Goal: Task Accomplishment & Management: Use online tool/utility

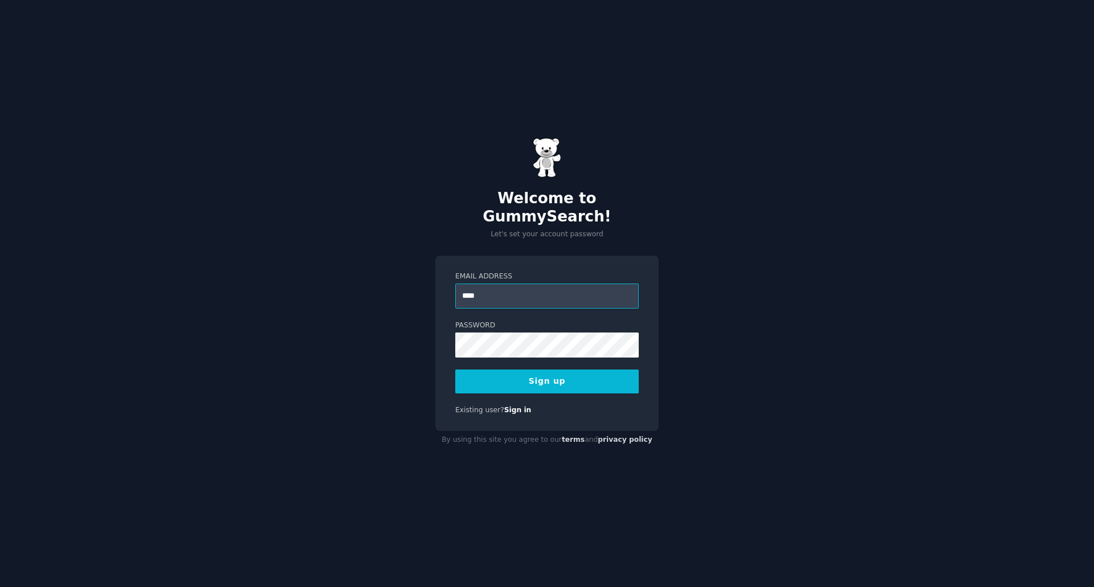
click at [490, 290] on input "****" at bounding box center [546, 296] width 183 height 25
type input "**********"
click at [455, 370] on button "Sign up" at bounding box center [546, 382] width 183 height 24
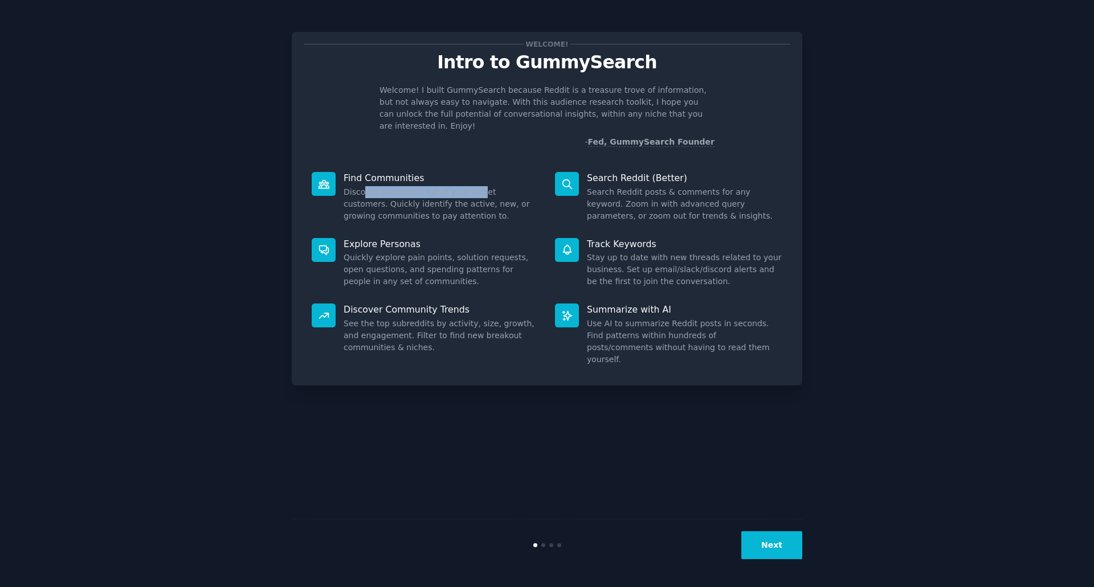
drag, startPoint x: 365, startPoint y: 181, endPoint x: 475, endPoint y: 181, distance: 110.5
click at [475, 186] on dd "Discover Subreddits full of your target customers. Quickly identify the active,…" at bounding box center [441, 204] width 195 height 36
drag, startPoint x: 417, startPoint y: 181, endPoint x: 487, endPoint y: 181, distance: 70.7
click at [485, 186] on dd "Discover Subreddits full of your target customers. Quickly identify the active,…" at bounding box center [441, 204] width 195 height 36
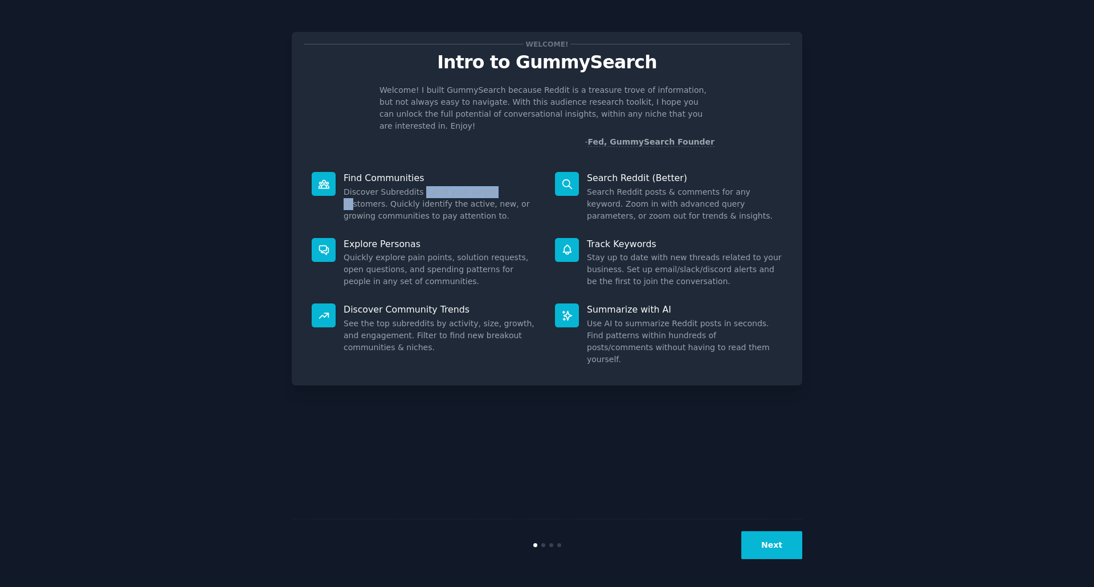
click at [487, 186] on dd "Discover Subreddits full of your target customers. Quickly identify the active,…" at bounding box center [441, 204] width 195 height 36
drag, startPoint x: 463, startPoint y: 191, endPoint x: 474, endPoint y: 191, distance: 10.3
click at [474, 191] on dd "Discover Subreddits full of your target customers. Quickly identify the active,…" at bounding box center [441, 204] width 195 height 36
click at [471, 191] on dd "Discover Subreddits full of your target customers. Quickly identify the active,…" at bounding box center [441, 204] width 195 height 36
click at [346, 189] on dd "Discover Subreddits full of your target customers. Quickly identify the active,…" at bounding box center [441, 204] width 195 height 36
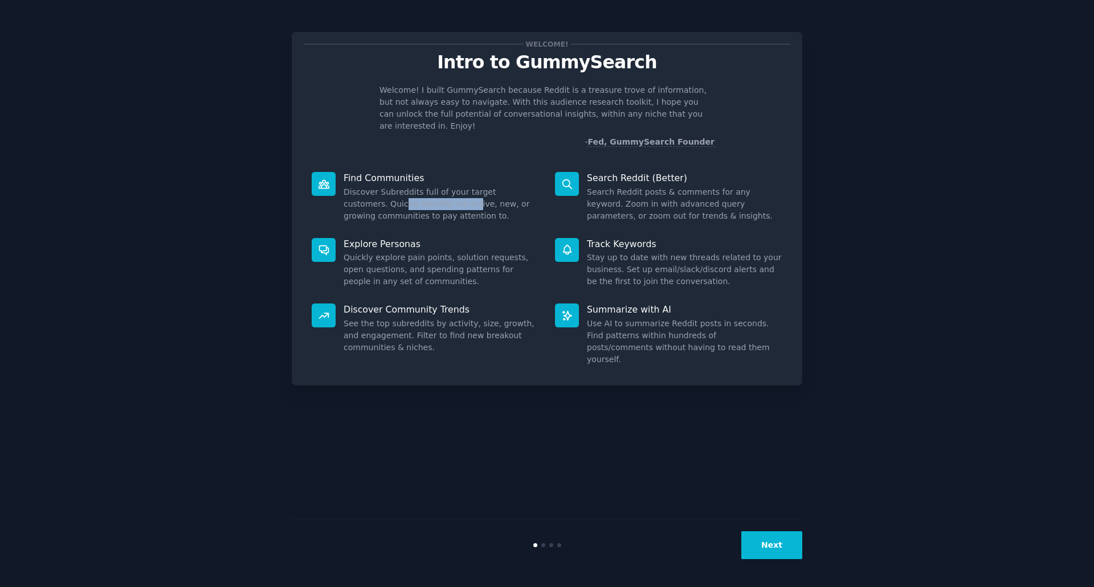
drag, startPoint x: 361, startPoint y: 191, endPoint x: 450, endPoint y: 191, distance: 89.5
click at [450, 191] on dd "Discover Subreddits full of your target customers. Quickly identify the active,…" at bounding box center [441, 204] width 195 height 36
click at [452, 190] on dd "Discover Subreddits full of your target customers. Quickly identify the active,…" at bounding box center [441, 204] width 195 height 36
drag, startPoint x: 374, startPoint y: 197, endPoint x: 450, endPoint y: 211, distance: 77.6
click at [450, 207] on dd "Discover Subreddits full of your target customers. Quickly identify the active,…" at bounding box center [441, 204] width 195 height 36
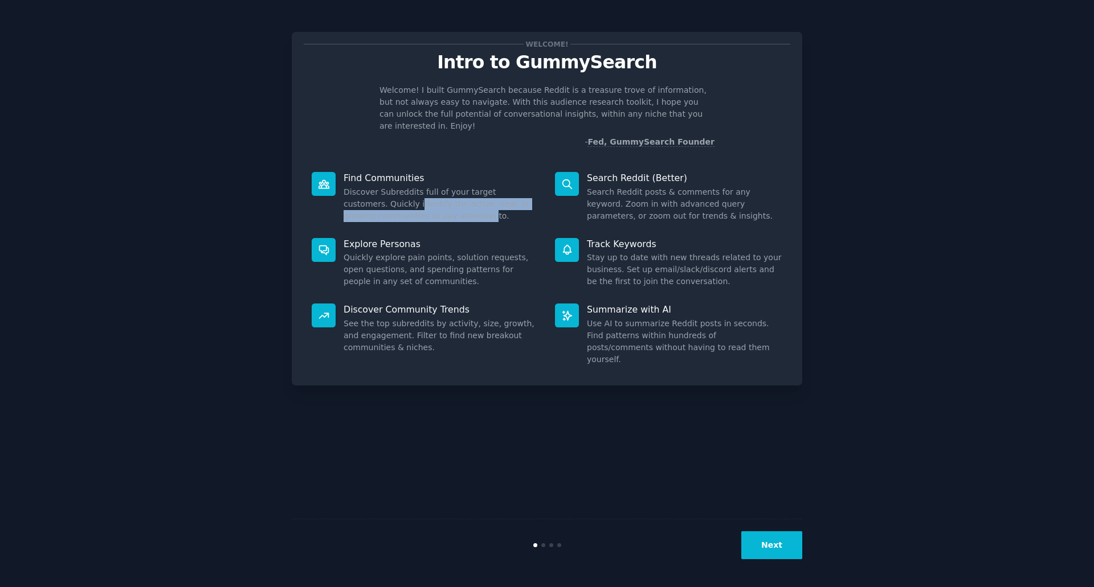
click at [421, 205] on dd "Discover Subreddits full of your target customers. Quickly identify the active,…" at bounding box center [441, 204] width 195 height 36
click at [774, 538] on button "Next" at bounding box center [771, 546] width 61 height 28
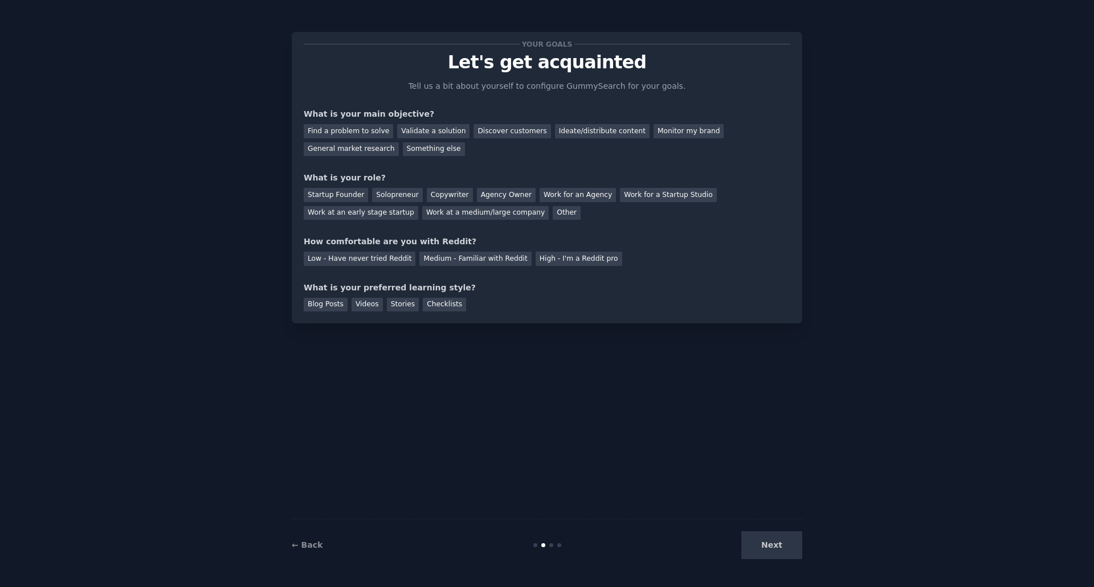
click at [777, 549] on div "Next" at bounding box center [717, 546] width 170 height 28
click at [357, 134] on div "Find a problem to solve" at bounding box center [348, 131] width 89 height 14
click at [434, 130] on div "Validate a solution" at bounding box center [433, 131] width 72 height 14
click at [352, 128] on div "Find a problem to solve" at bounding box center [348, 131] width 89 height 14
click at [314, 197] on div "Startup Founder" at bounding box center [336, 195] width 64 height 14
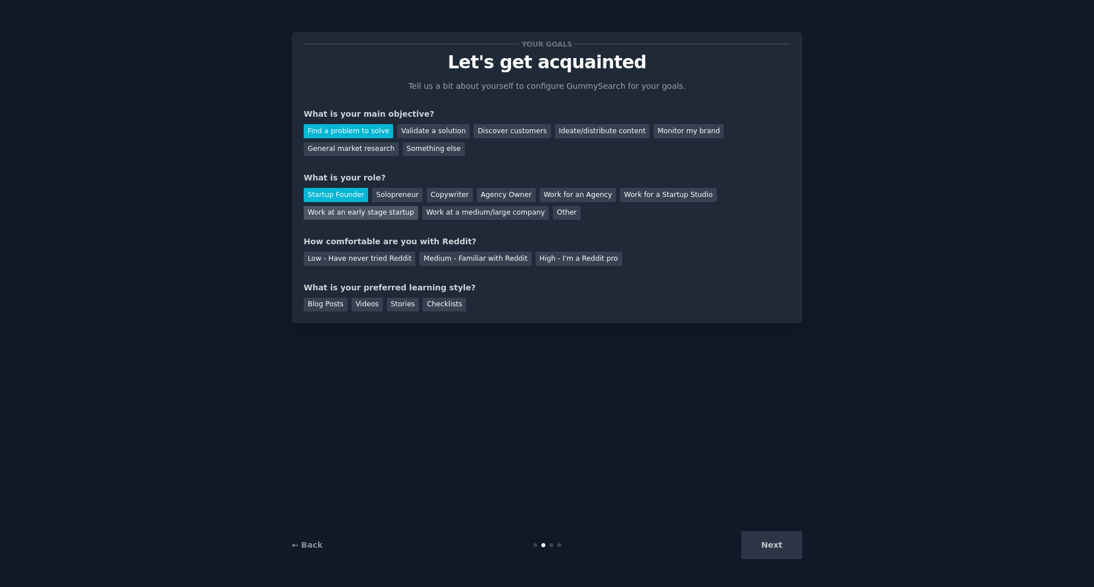
click at [418, 206] on div "Work at an early stage startup" at bounding box center [361, 213] width 115 height 14
click at [376, 260] on div "Low - Have never tried Reddit" at bounding box center [360, 259] width 112 height 14
click at [364, 307] on div "Videos" at bounding box center [367, 305] width 31 height 14
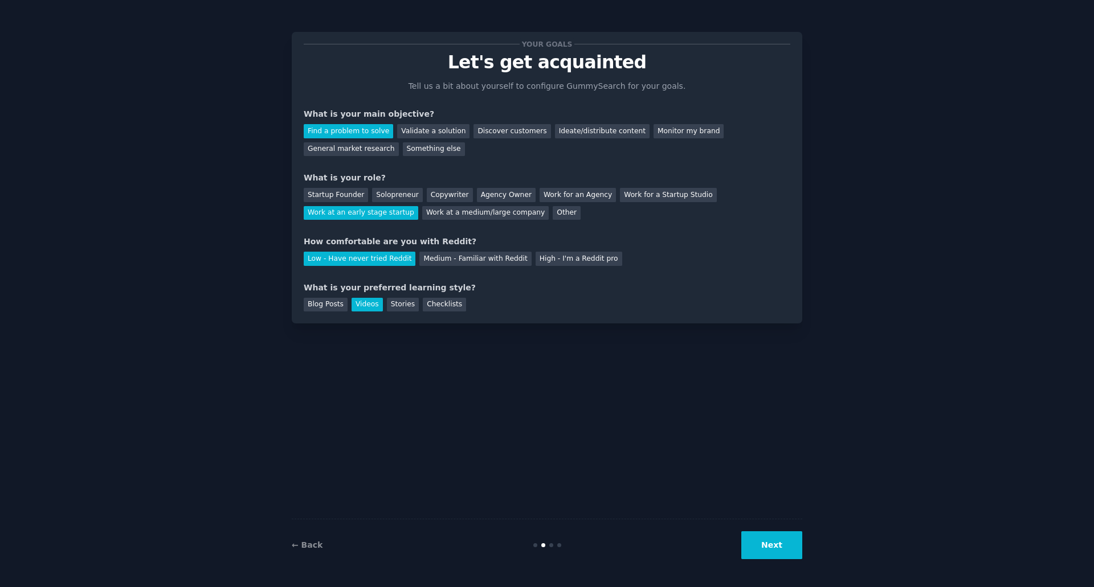
click at [756, 540] on button "Next" at bounding box center [771, 546] width 61 height 28
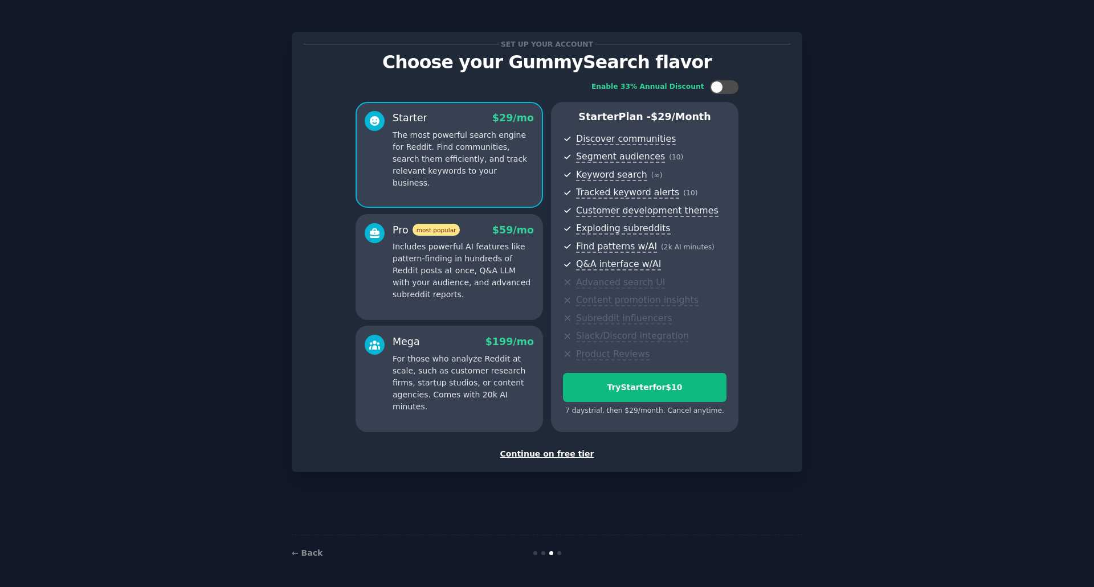
click at [533, 456] on div "Continue on free tier" at bounding box center [547, 454] width 487 height 12
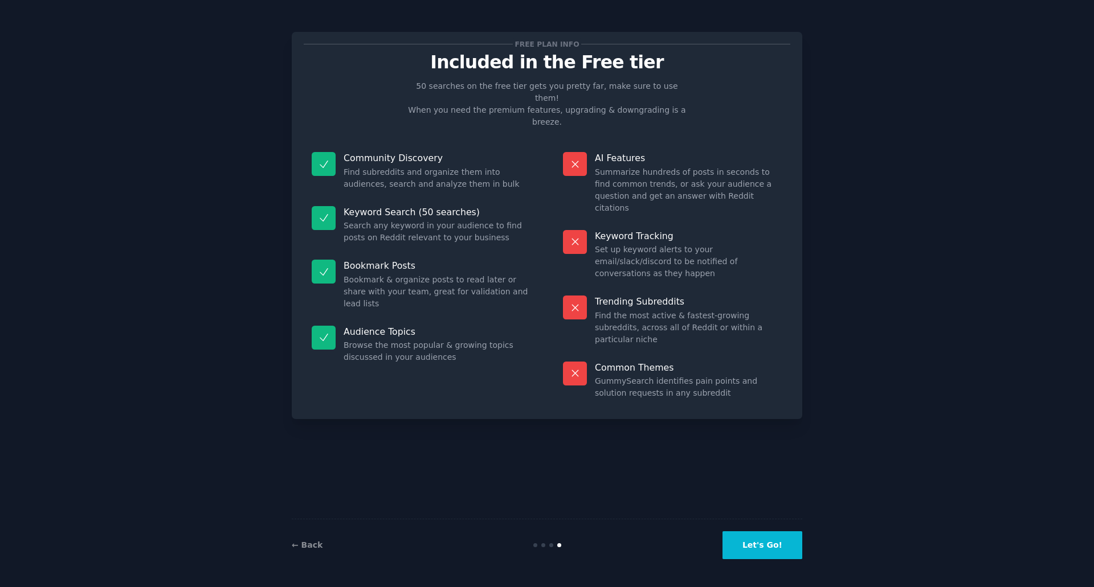
click at [760, 549] on button "Let's Go!" at bounding box center [763, 546] width 80 height 28
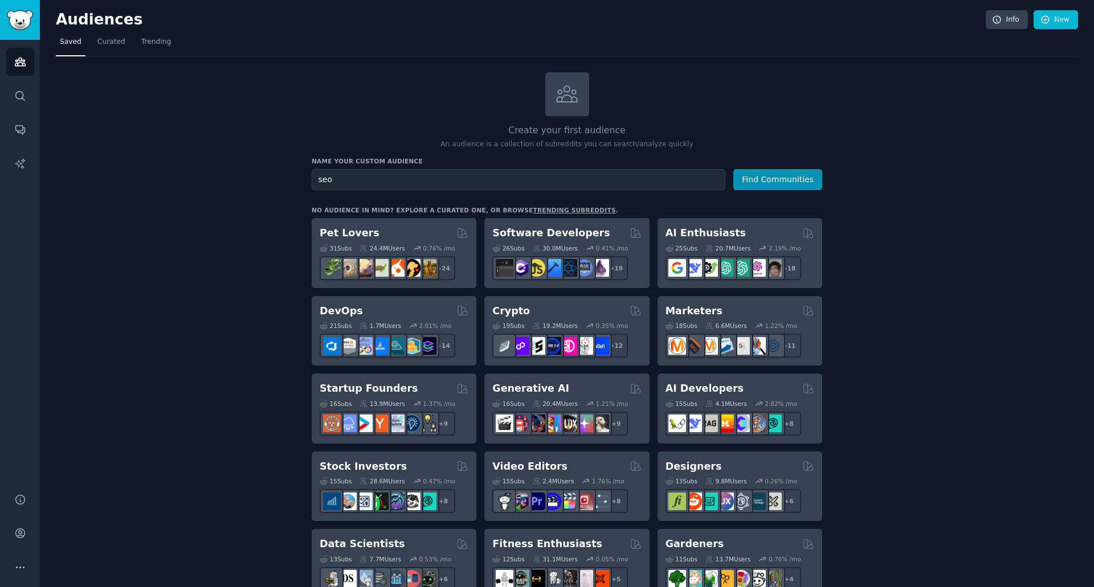
type input "seo"
click at [733, 169] on button "Find Communities" at bounding box center [777, 179] width 89 height 21
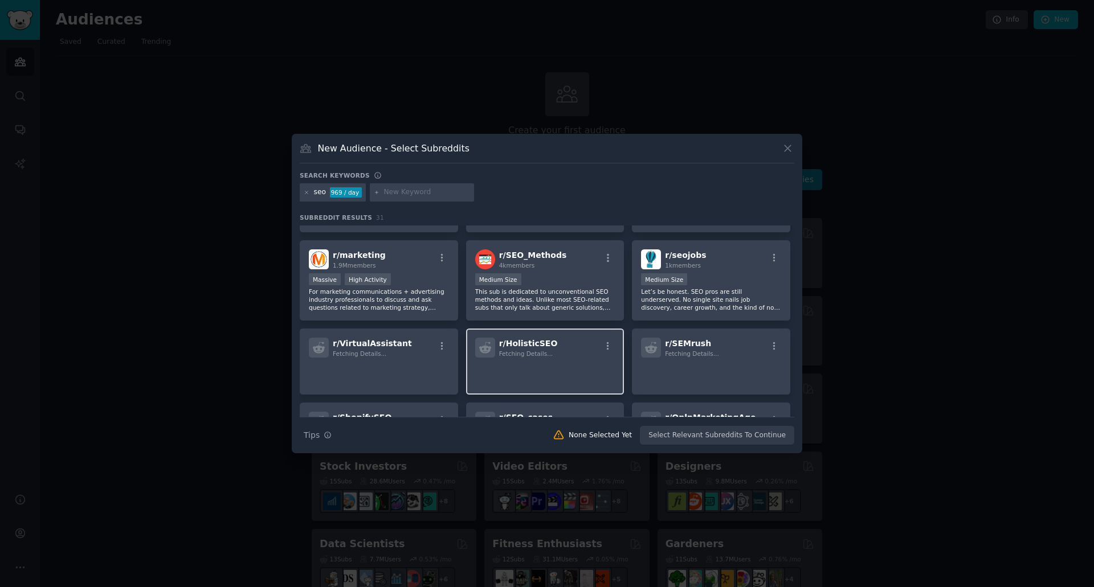
scroll to position [349, 0]
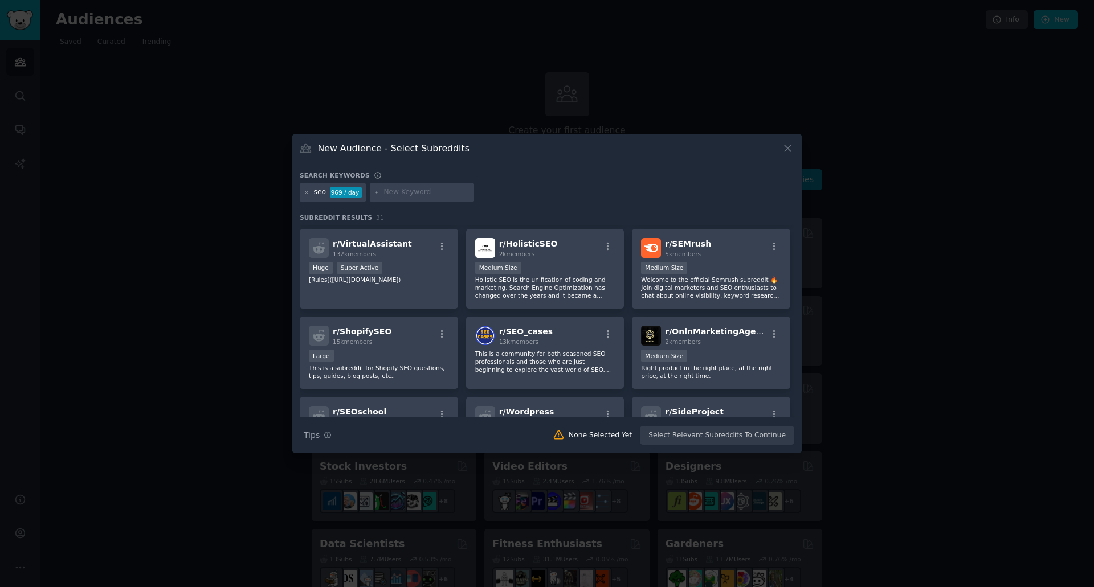
click at [787, 145] on icon at bounding box center [788, 148] width 12 height 12
